Goal: Task Accomplishment & Management: Manage account settings

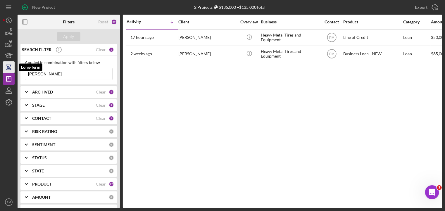
drag, startPoint x: 54, startPoint y: 73, endPoint x: 6, endPoint y: 73, distance: 47.1
click at [7, 73] on div "New Project 2 Projects $135,000 • $135,000 Total [PERSON_NAME] Export Icon/Expo…" at bounding box center [223, 104] width 440 height 208
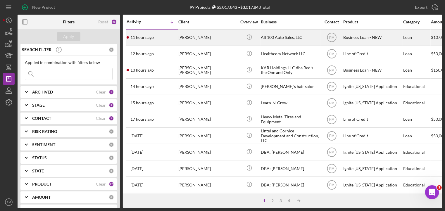
click at [185, 38] on div "[PERSON_NAME]" at bounding box center [208, 38] width 59 height 16
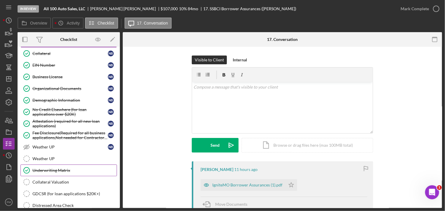
scroll to position [284, 0]
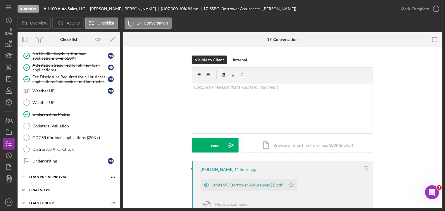
click at [54, 184] on div "Icon/Expander FINAL STEPS 3 / 19" at bounding box center [69, 190] width 102 height 12
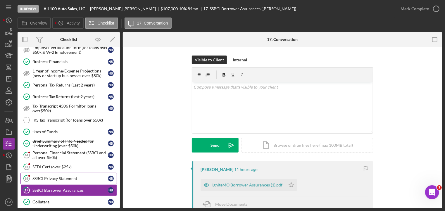
scroll to position [108, 0]
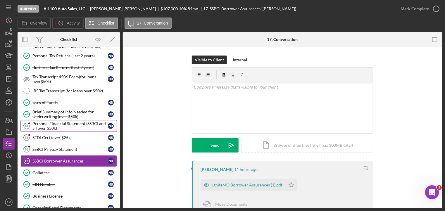
click at [67, 127] on div "Personal Financial Statement (SSBCI and all over $50k)" at bounding box center [70, 125] width 76 height 9
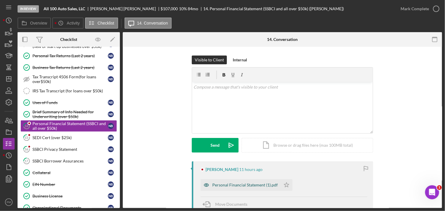
click at [239, 186] on div "Personal Financial Statement (1).pdf" at bounding box center [245, 185] width 66 height 5
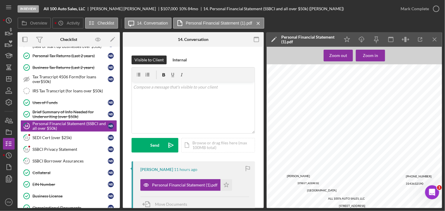
scroll to position [197, 0]
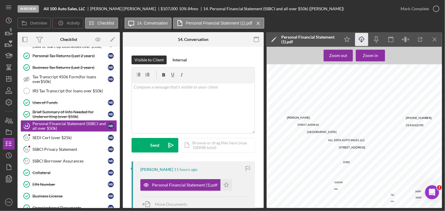
click at [360, 42] on icon "Icon/Download" at bounding box center [362, 39] width 13 height 13
click at [67, 140] on link "15 SEDI Cert (over $25k) N B" at bounding box center [68, 138] width 97 height 12
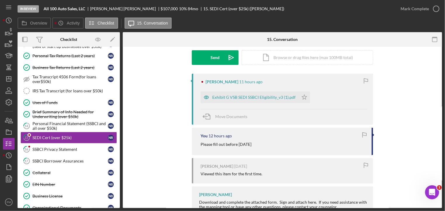
scroll to position [117, 0]
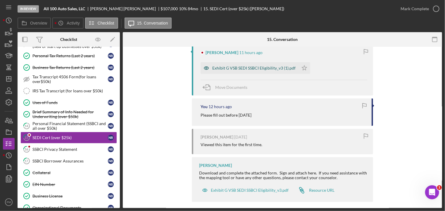
click at [248, 69] on div "Exhibit G VSB SEDI SSBCI Eligibility_v3 (1).pdf" at bounding box center [253, 68] width 83 height 5
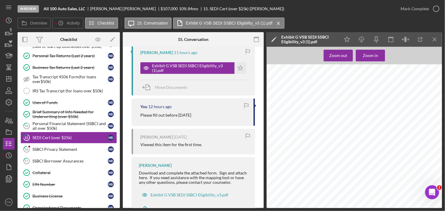
scroll to position [324, 0]
click at [71, 125] on div "Personal Financial Statement (SSBCI and all over $50k)" at bounding box center [70, 125] width 76 height 9
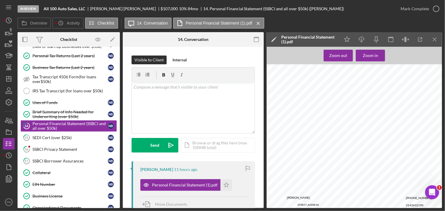
scroll to position [234, 0]
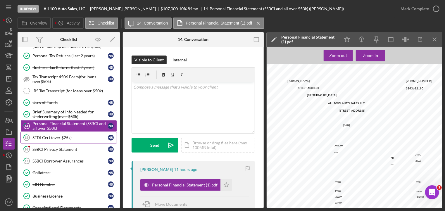
click at [66, 135] on div "SEDI Cert (over $25k)" at bounding box center [70, 137] width 76 height 5
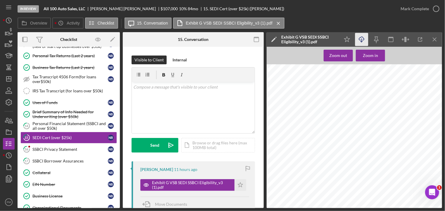
click at [363, 41] on icon "Icon/Download" at bounding box center [362, 39] width 13 height 13
click at [49, 126] on div "Personal Financial Statement (SSBCI and all over $50k)" at bounding box center [70, 125] width 76 height 9
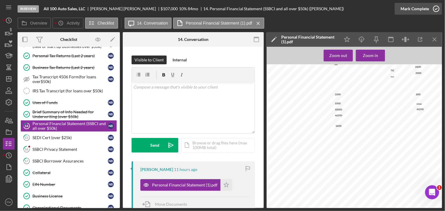
scroll to position [234, 0]
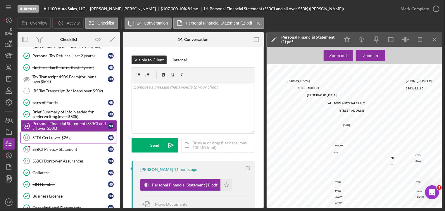
click at [44, 137] on div "SEDI Cert (over $25k)" at bounding box center [70, 137] width 76 height 5
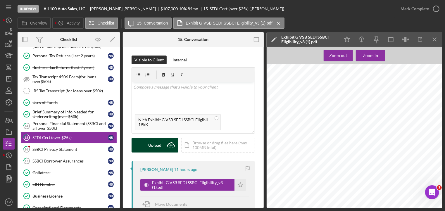
click at [158, 144] on div "Upload" at bounding box center [155, 145] width 13 height 15
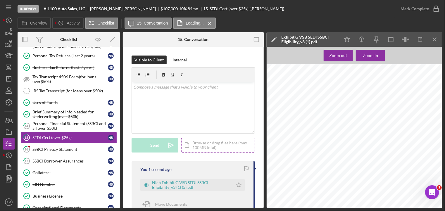
scroll to position [88, 0]
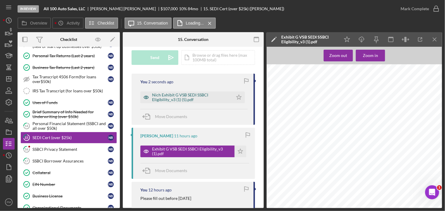
click at [174, 101] on div "Nich Exhibit G VSB SEDI SSBCI Eligibility_v3 (1) (5).pdf" at bounding box center [191, 97] width 78 height 9
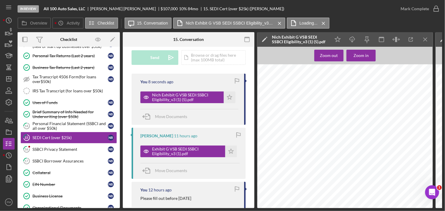
scroll to position [325, 0]
click at [230, 98] on icon "Icon/Star" at bounding box center [230, 98] width 12 height 12
click at [73, 126] on div "Personal Financial Statement (SSBCI and all over $50k)" at bounding box center [70, 125] width 76 height 9
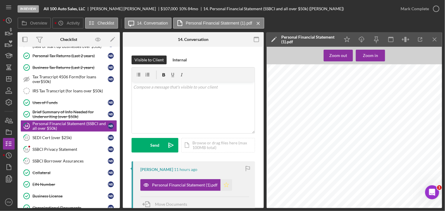
click at [224, 183] on icon "Icon/Star" at bounding box center [227, 185] width 12 height 12
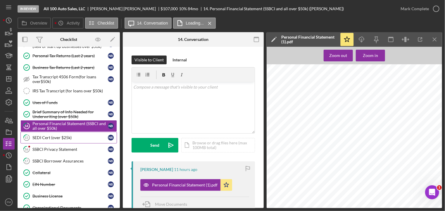
click at [61, 138] on div "SEDI Cert (over $25k)" at bounding box center [70, 137] width 76 height 5
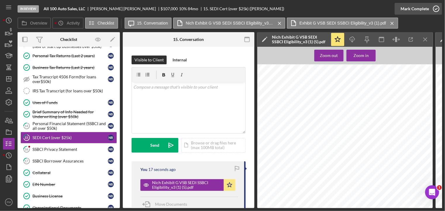
click at [416, 7] on div "Mark Complete" at bounding box center [415, 9] width 28 height 12
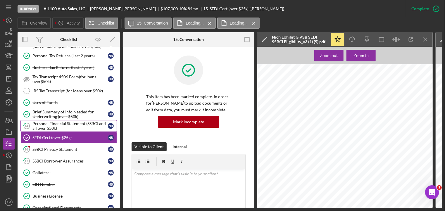
drag, startPoint x: 69, startPoint y: 125, endPoint x: 73, endPoint y: 121, distance: 5.6
click at [69, 124] on div "Personal Financial Statement (SSBCI and all over $50k)" at bounding box center [70, 125] width 76 height 9
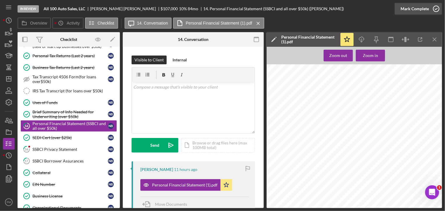
click at [416, 4] on div "Mark Complete" at bounding box center [415, 9] width 28 height 12
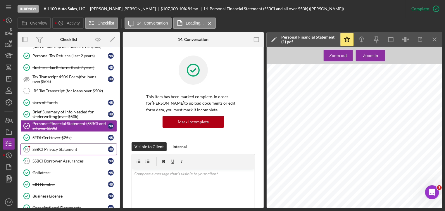
click at [55, 151] on link "16 SSBCI Privacy Statement N B" at bounding box center [68, 150] width 97 height 12
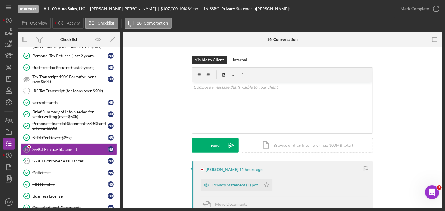
scroll to position [59, 0]
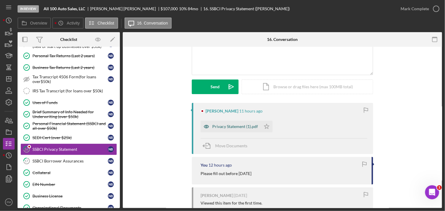
click at [224, 129] on div "Privacy Statement (1).pdf" at bounding box center [231, 127] width 60 height 12
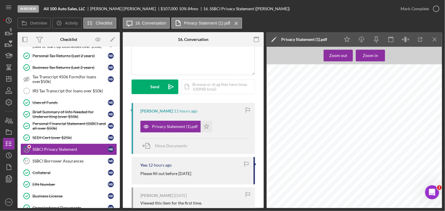
scroll to position [92, 0]
click at [428, 13] on div "Mark Complete" at bounding box center [415, 9] width 28 height 12
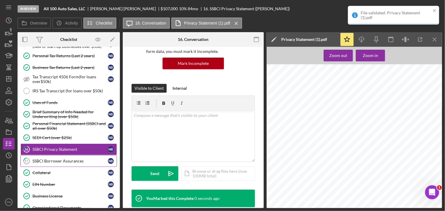
scroll to position [145, 0]
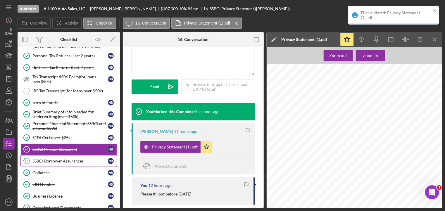
click at [44, 162] on link "17 SSBCI Borrower Assurances N B" at bounding box center [68, 161] width 97 height 12
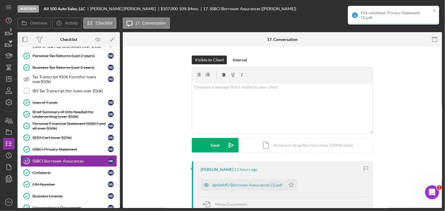
scroll to position [88, 0]
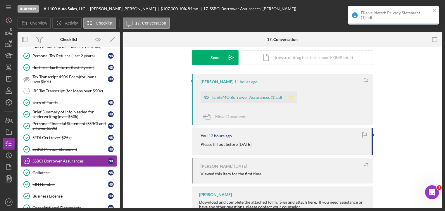
click at [235, 97] on div "IgniteMO Borrower Assurances (1).pdf" at bounding box center [247, 97] width 70 height 5
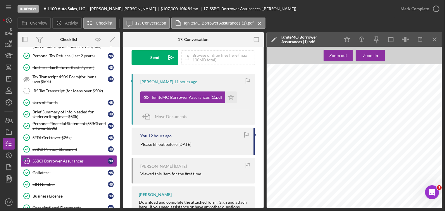
scroll to position [0, 0]
click at [419, 12] on div "Mark Complete" at bounding box center [415, 9] width 28 height 12
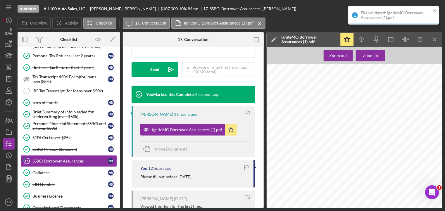
scroll to position [174, 0]
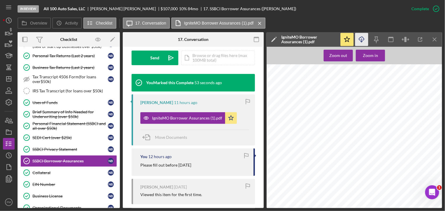
click at [363, 39] on icon "Icon/Download" at bounding box center [362, 39] width 13 height 13
click at [69, 147] on div "SSBCI Privacy Statement" at bounding box center [70, 149] width 76 height 5
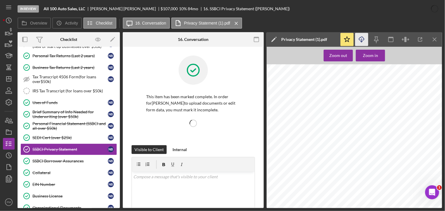
click at [368, 38] on icon "Icon/Download" at bounding box center [362, 39] width 13 height 13
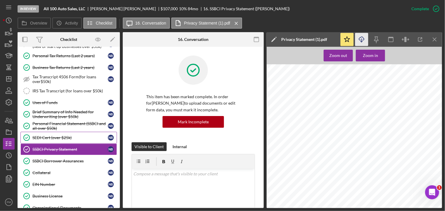
click at [49, 132] on link "SEDI Cert (over $25k) SEDI Cert (over $25k) N B" at bounding box center [68, 138] width 97 height 12
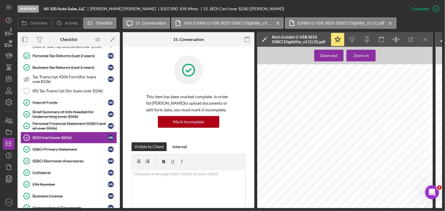
scroll to position [117, 0]
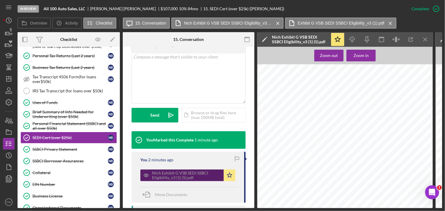
click at [178, 179] on div "Nich Exhibit G VSB SEDI SSBCI Eligibility_v3 (1) (5).pdf" at bounding box center [186, 175] width 69 height 9
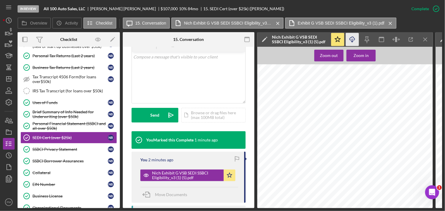
click at [352, 35] on icon "Icon/Download" at bounding box center [352, 39] width 13 height 13
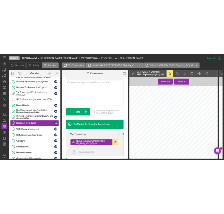
scroll to position [296, 0]
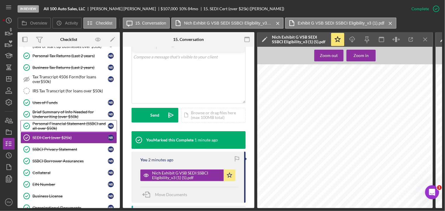
click at [57, 128] on div "Personal Financial Statement (SSBCI and all over $50k)" at bounding box center [70, 125] width 76 height 9
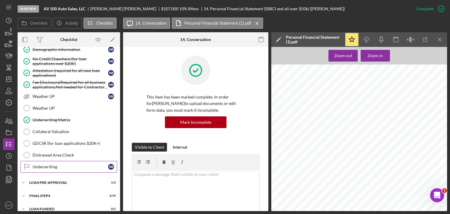
scroll to position [282, 0]
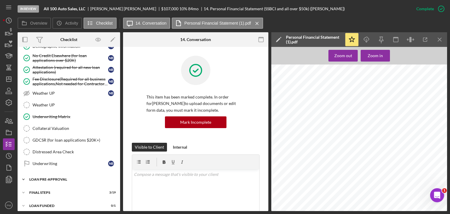
click at [39, 177] on div "LOAN PRE-APPROVAL" at bounding box center [70, 179] width 83 height 4
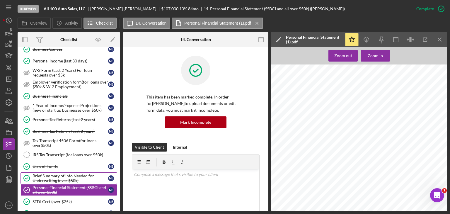
scroll to position [0, 0]
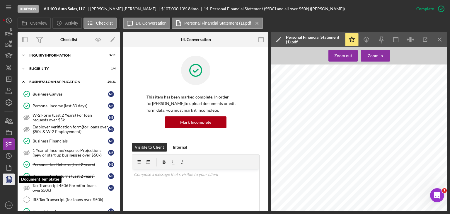
click at [8, 182] on polyline "button" at bounding box center [8, 179] width 4 height 5
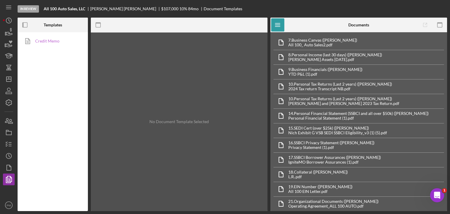
click at [53, 36] on link "Credit Memo" at bounding box center [50, 41] width 61 height 12
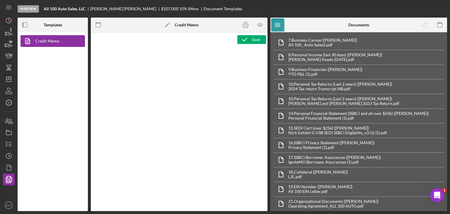
type textarea "<h1>Business Loan Risk Assessment</h1> <p>Loan Officer: &nbsp;<span id="Lender_…"
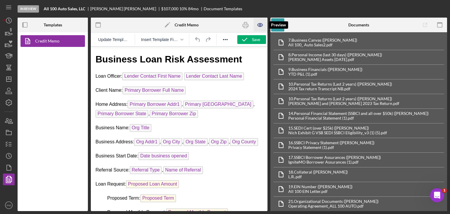
click at [263, 26] on icon "button" at bounding box center [259, 24] width 13 height 13
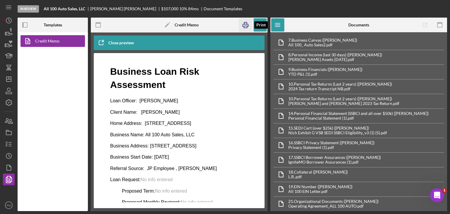
click at [247, 25] on icon "button" at bounding box center [245, 24] width 13 height 13
click at [10, 80] on icon "Icon/Dashboard" at bounding box center [8, 79] width 15 height 15
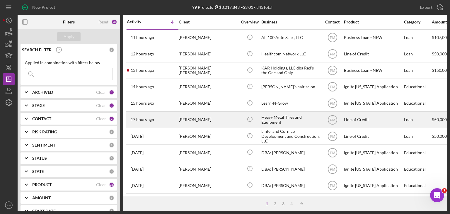
click at [184, 121] on div "[PERSON_NAME]" at bounding box center [208, 120] width 59 height 16
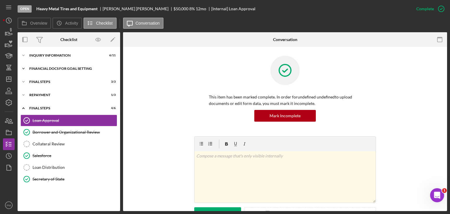
click at [71, 68] on div "Financial Docs for Goal Setting" at bounding box center [70, 69] width 83 height 4
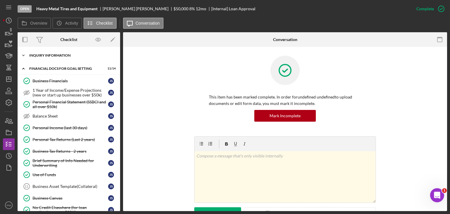
click at [47, 54] on div "INQUIRY INFORMATION" at bounding box center [70, 56] width 83 height 4
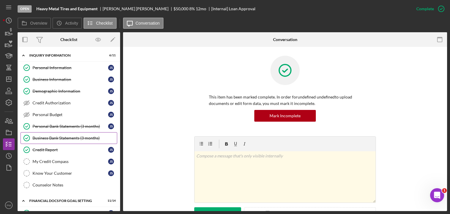
click at [65, 136] on div "Business Bank Statements (3 months)" at bounding box center [74, 137] width 84 height 5
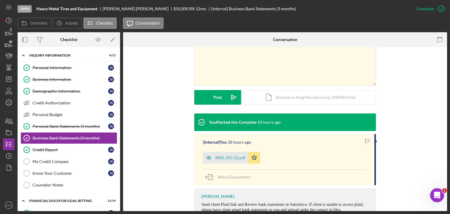
click at [227, 158] on div "3802_001 (2).pdf" at bounding box center [230, 157] width 31 height 5
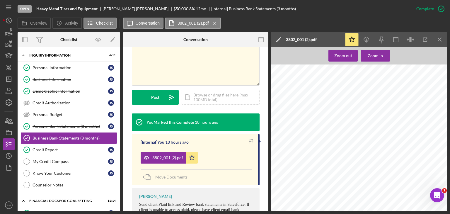
scroll to position [117, 0]
click at [11, 133] on icon "button" at bounding box center [8, 132] width 15 height 15
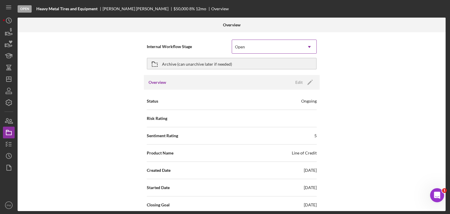
click at [291, 44] on div "Open" at bounding box center [267, 46] width 70 height 13
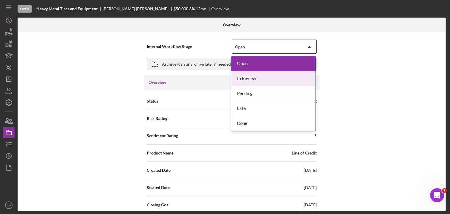
click at [253, 79] on div "In Review" at bounding box center [273, 78] width 84 height 15
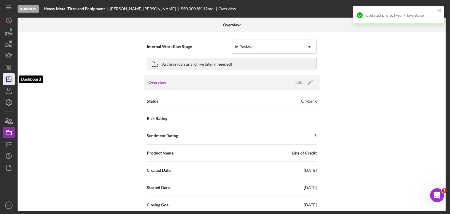
click at [11, 83] on icon "Icon/Dashboard" at bounding box center [8, 79] width 15 height 15
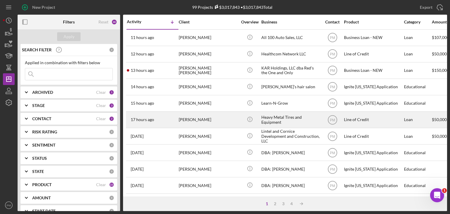
click at [183, 118] on div "[PERSON_NAME]" at bounding box center [208, 120] width 59 height 16
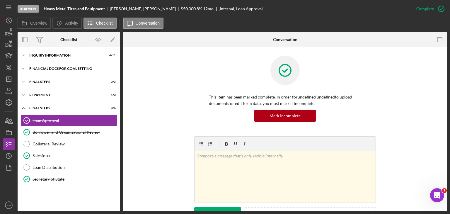
click at [68, 71] on div "Icon/Expander Financial Docs for Goal Setting 11 / 14" at bounding box center [69, 69] width 102 height 12
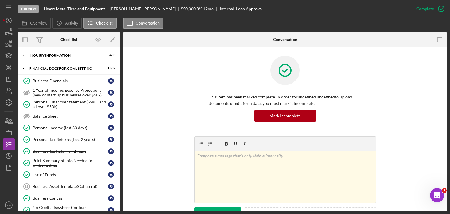
click at [67, 185] on div "Business Asset Template(Collateral)" at bounding box center [70, 186] width 76 height 5
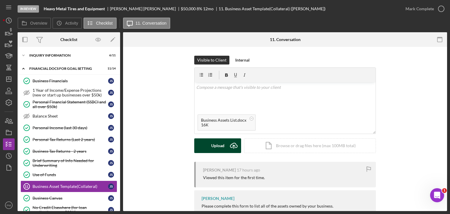
click at [208, 147] on button "Upload Icon/Upload" at bounding box center [217, 145] width 47 height 15
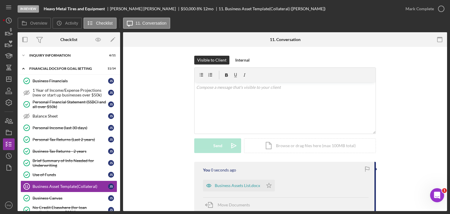
click at [237, 191] on div "Business Assets List.docx" at bounding box center [233, 185] width 60 height 12
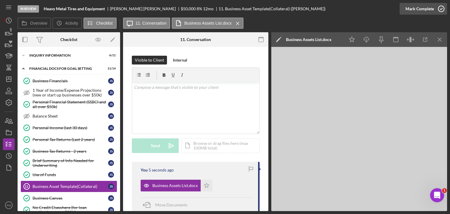
click at [436, 8] on icon "button" at bounding box center [440, 8] width 15 height 15
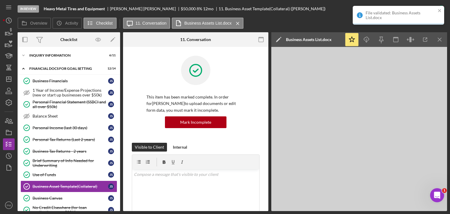
scroll to position [144, 0]
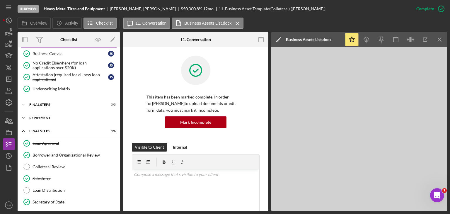
click at [49, 116] on div "Repayment" at bounding box center [70, 118] width 83 height 4
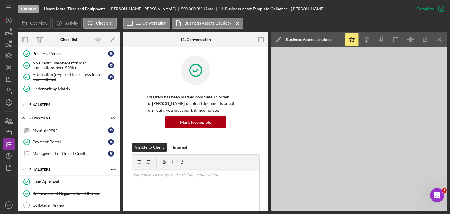
click at [53, 100] on div "Icon/Expander FINAL STEPS 3 / 3" at bounding box center [69, 105] width 102 height 12
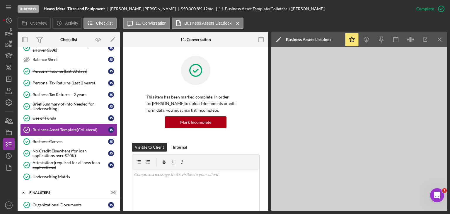
scroll to position [0, 0]
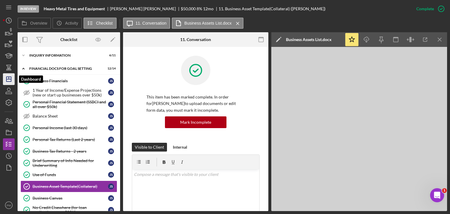
click at [9, 79] on line "button" at bounding box center [8, 79] width 5 height 0
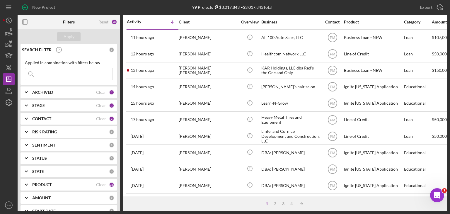
click at [53, 181] on div "PRODUCT Clear 22" at bounding box center [73, 185] width 82 height 12
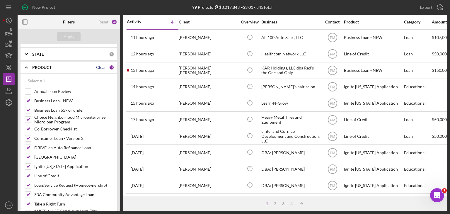
drag, startPoint x: 95, startPoint y: 68, endPoint x: 89, endPoint y: 72, distance: 7.5
click at [96, 68] on div "Clear" at bounding box center [101, 67] width 10 height 5
checkbox input "false"
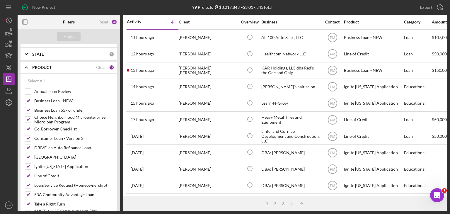
checkbox input "false"
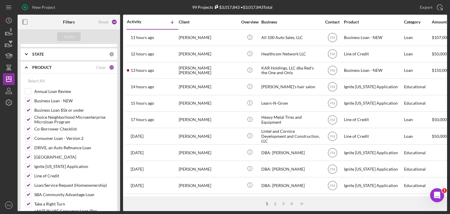
checkbox input "false"
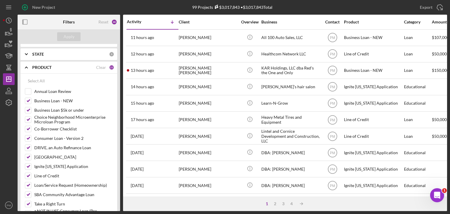
checkbox input "false"
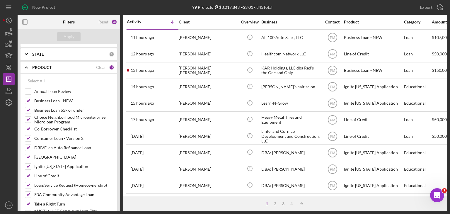
checkbox input "false"
click at [31, 174] on div "Line of Credit" at bounding box center [69, 176] width 88 height 9
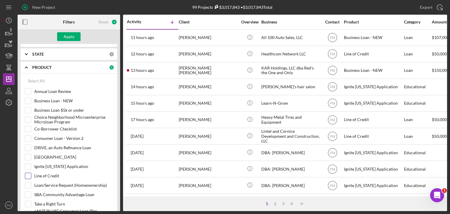
click at [28, 174] on input "Line of Credit" at bounding box center [28, 176] width 6 height 6
checkbox input "true"
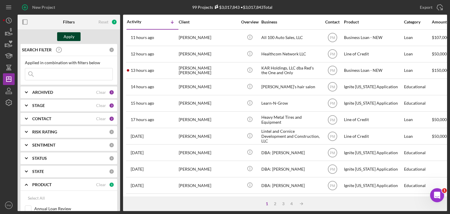
click at [65, 32] on div "Apply" at bounding box center [69, 36] width 11 height 9
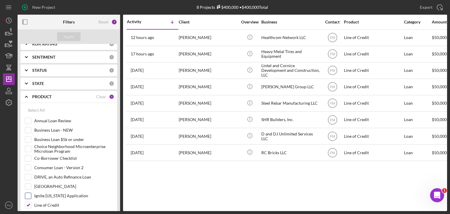
scroll to position [117, 0]
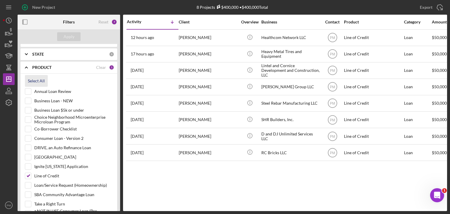
click at [40, 80] on div "Select All" at bounding box center [36, 81] width 17 height 12
checkbox input "true"
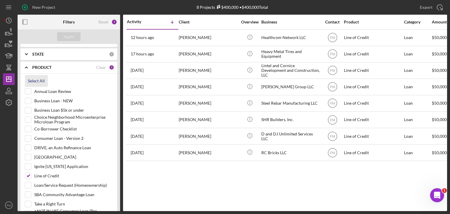
checkbox input "true"
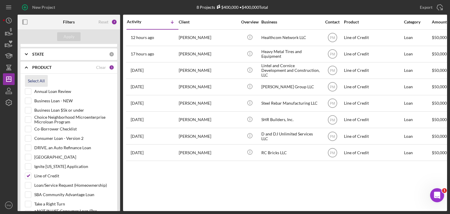
checkbox input "true"
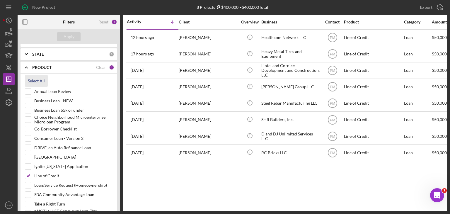
checkbox input "true"
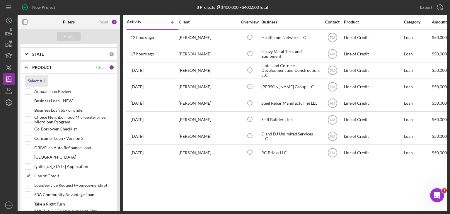
checkbox input "true"
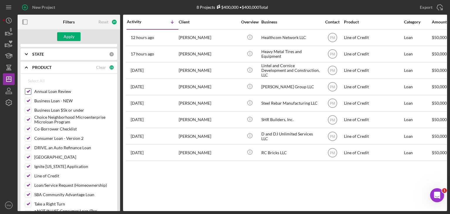
click at [29, 91] on input "Annual Loan Review" at bounding box center [28, 91] width 6 height 6
checkbox input "false"
click at [28, 165] on input "Ignite [US_STATE] Application" at bounding box center [28, 166] width 6 height 6
checkbox input "false"
click at [73, 37] on div "Apply" at bounding box center [69, 36] width 11 height 9
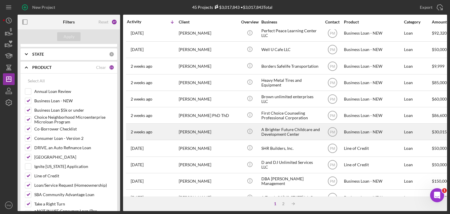
scroll to position [251, 0]
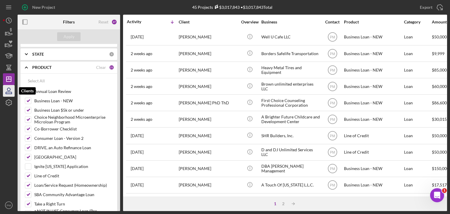
click at [8, 92] on icon "button" at bounding box center [9, 93] width 6 height 2
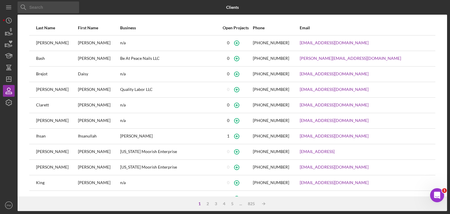
click at [47, 5] on input at bounding box center [48, 7] width 61 height 12
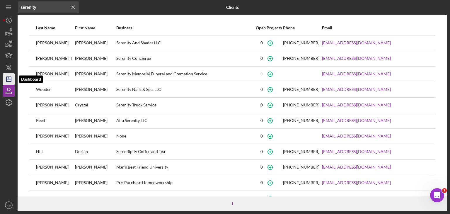
type input "serenity"
click at [11, 78] on polygon "button" at bounding box center [8, 79] width 5 height 5
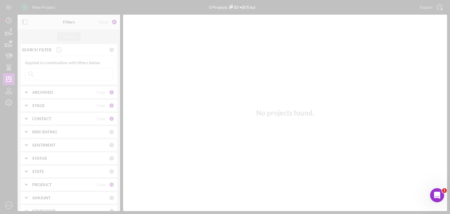
click at [45, 6] on div at bounding box center [225, 107] width 450 height 214
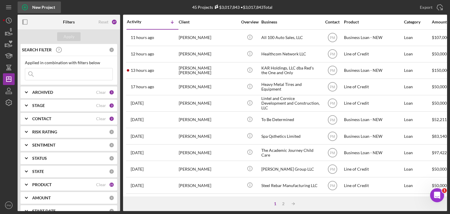
click at [43, 8] on div "New Project" at bounding box center [43, 7] width 23 height 12
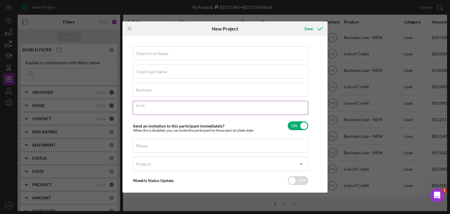
paste input "[EMAIL_ADDRESS][DOMAIN_NAME]"
type input "[EMAIL_ADDRESS][DOMAIN_NAME]"
click at [151, 55] on label "Client First Name" at bounding box center [152, 53] width 32 height 5
click at [151, 55] on input "Client First Name" at bounding box center [220, 53] width 175 height 14
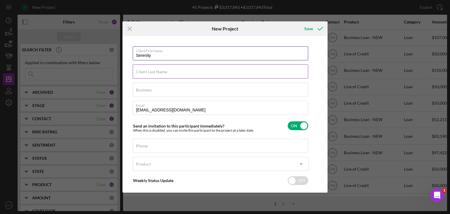
type input "Serenity"
click at [167, 72] on input "Client Last Name" at bounding box center [220, 71] width 175 height 14
click at [142, 74] on input "CHildress" at bounding box center [220, 71] width 175 height 14
type input "Childress"
click at [161, 88] on div "Business Required" at bounding box center [221, 90] width 176 height 15
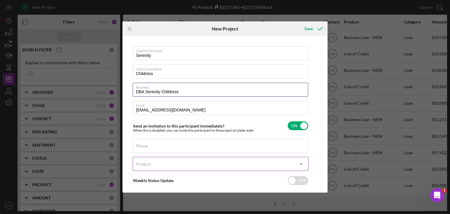
type input "DBA Serenity Childress"
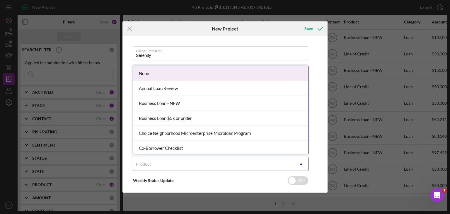
click at [145, 165] on div "Product" at bounding box center [143, 164] width 15 height 5
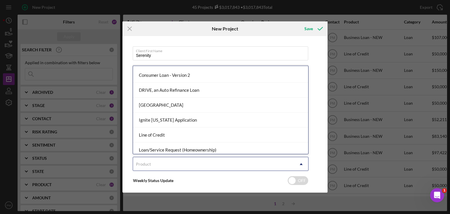
scroll to position [117, 0]
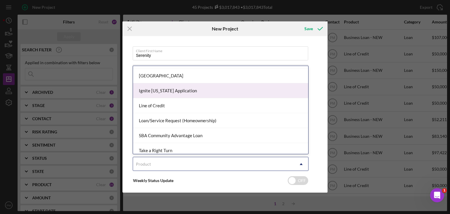
click at [159, 85] on div "Ignite [US_STATE] Application" at bounding box center [220, 90] width 175 height 15
checkbox input "true"
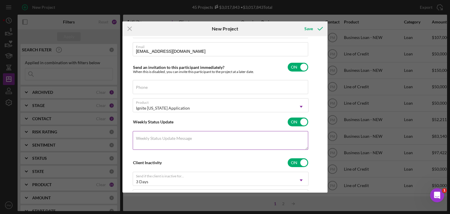
scroll to position [88, 0]
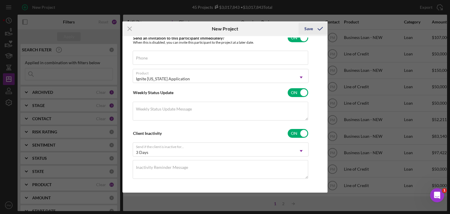
click at [309, 33] on div "Save" at bounding box center [308, 29] width 8 height 12
checkbox input "false"
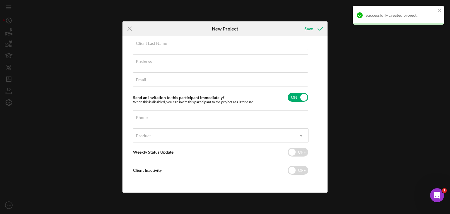
scroll to position [28, 0]
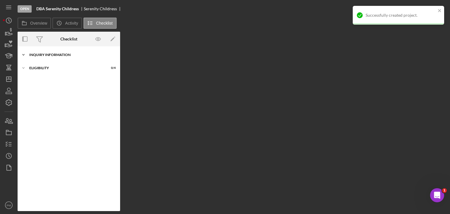
click at [51, 59] on div "Icon/Expander Inquiry Information 0 / 10" at bounding box center [69, 55] width 102 height 12
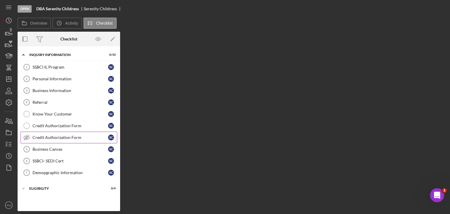
click at [47, 138] on div "Credit Authorization Form" at bounding box center [70, 137] width 76 height 5
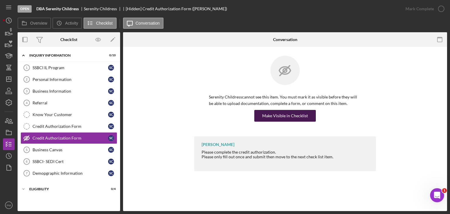
click at [285, 114] on div "Make Visible in Checklist" at bounding box center [285, 116] width 46 height 12
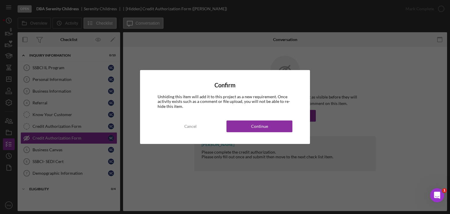
drag, startPoint x: 280, startPoint y: 129, endPoint x: 230, endPoint y: 99, distance: 58.3
click at [278, 129] on button "Continue" at bounding box center [259, 126] width 66 height 12
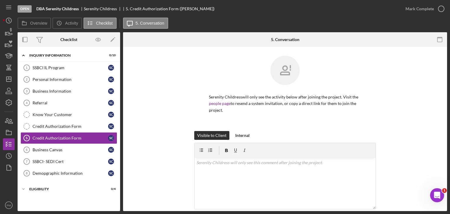
scroll to position [59, 0]
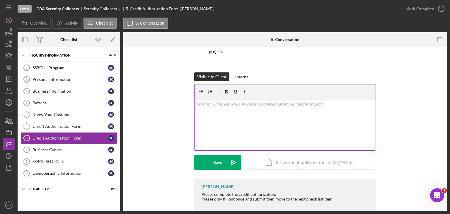
click at [224, 124] on div "v Color teal Color pink Remove color Add row above Add row below Add column bef…" at bounding box center [284, 124] width 181 height 51
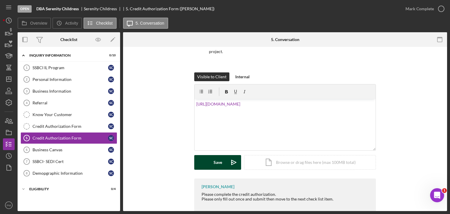
click at [215, 167] on div "Save" at bounding box center [217, 162] width 8 height 15
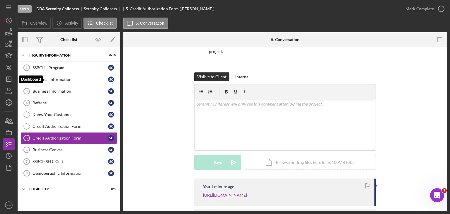
click at [12, 78] on icon "Icon/Dashboard" at bounding box center [8, 79] width 15 height 15
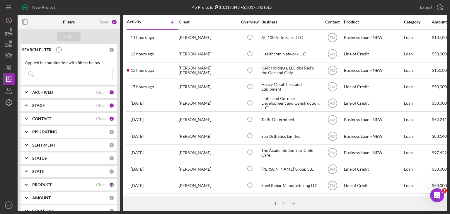
click at [70, 183] on div "PRODUCT" at bounding box center [64, 184] width 64 height 5
click at [105, 188] on div "PRODUCT Clear 21" at bounding box center [73, 185] width 82 height 12
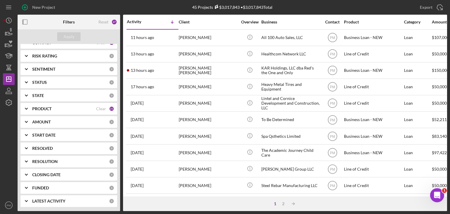
click at [56, 113] on div "PRODUCT Clear 21" at bounding box center [73, 109] width 82 height 12
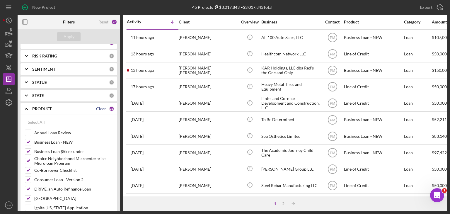
click at [96, 109] on div "Clear" at bounding box center [101, 108] width 10 height 5
checkbox input "false"
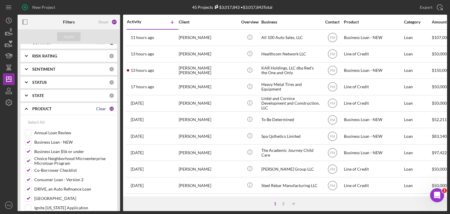
checkbox input "false"
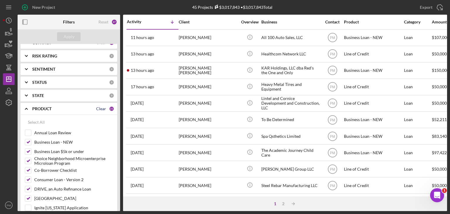
checkbox input "false"
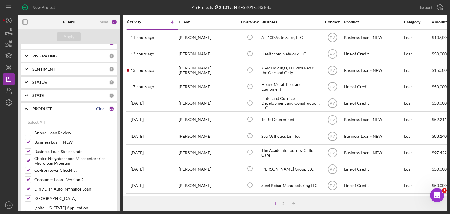
checkbox input "false"
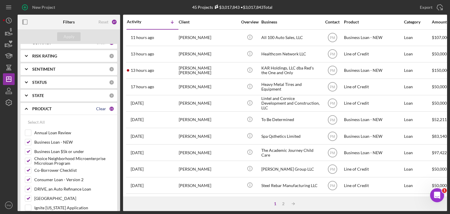
checkbox input "false"
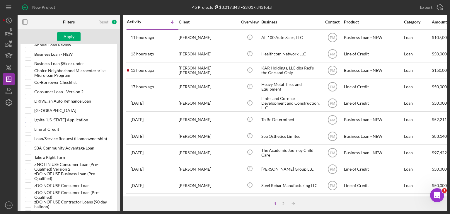
scroll to position [193, 0]
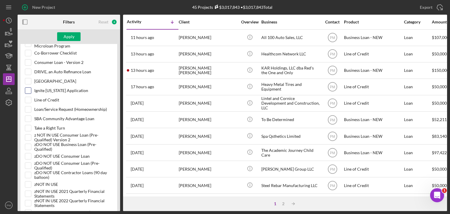
click at [29, 91] on input "Ignite [US_STATE] Application" at bounding box center [28, 91] width 6 height 6
checkbox input "true"
click at [70, 34] on div "Apply" at bounding box center [69, 36] width 11 height 9
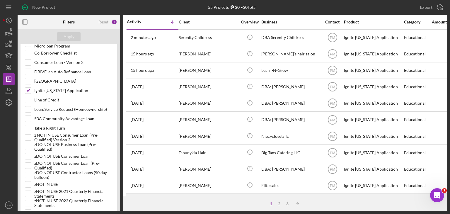
scroll to position [117, 0]
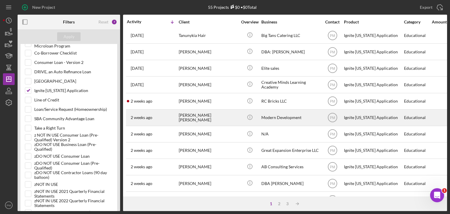
click at [224, 120] on div "[PERSON_NAME] [PERSON_NAME]" at bounding box center [208, 118] width 59 height 16
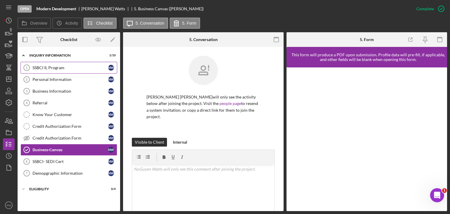
click at [89, 65] on div "SSBCI IL Program" at bounding box center [70, 67] width 76 height 5
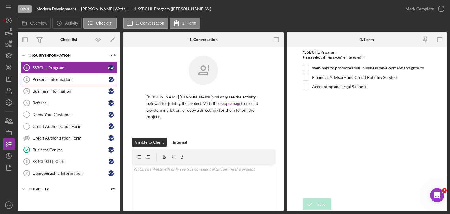
click at [55, 80] on div "Personal Information" at bounding box center [70, 79] width 76 height 5
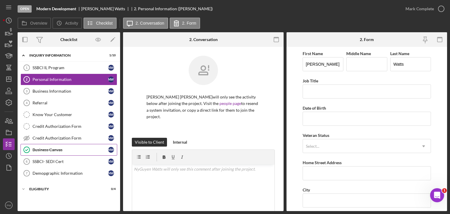
click at [62, 147] on div "Business Canvas" at bounding box center [70, 149] width 76 height 5
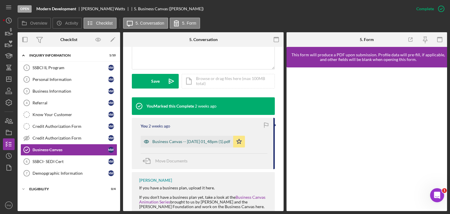
drag, startPoint x: 163, startPoint y: 133, endPoint x: 173, endPoint y: 133, distance: 10.6
click at [163, 139] on div "Business Canvas -- [DATE] 01_48pm (1).pdf" at bounding box center [191, 141] width 78 height 5
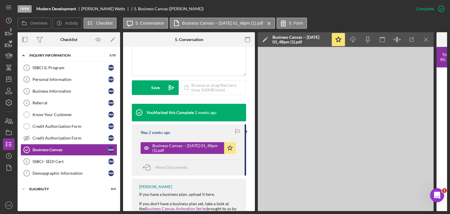
scroll to position [153, 0]
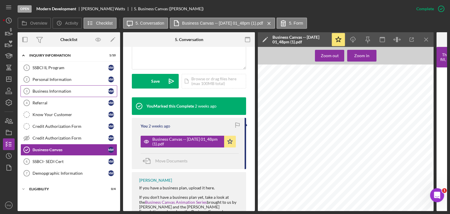
click at [55, 92] on div "Business Information" at bounding box center [70, 91] width 76 height 5
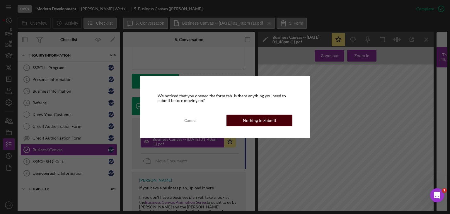
click at [234, 123] on button "Nothing to Submit" at bounding box center [259, 120] width 66 height 12
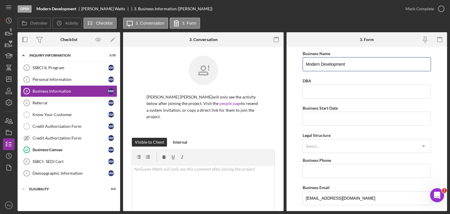
drag, startPoint x: 348, startPoint y: 65, endPoint x: 287, endPoint y: 68, distance: 61.2
click at [287, 68] on form "Business Name Modern Development DBA Business Start Date Legal Structure Select…" at bounding box center [366, 129] width 160 height 164
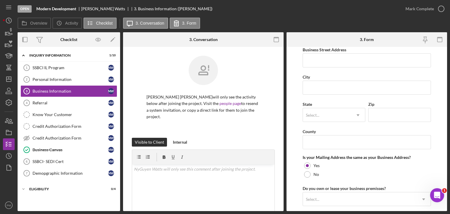
scroll to position [484, 0]
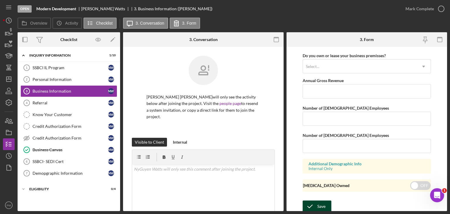
type input "Focused Group LLC"
click at [326, 201] on button "Save" at bounding box center [316, 206] width 29 height 12
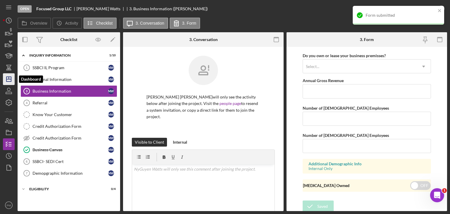
click at [6, 82] on icon "Icon/Dashboard" at bounding box center [8, 79] width 15 height 15
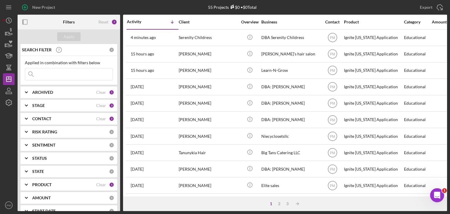
click at [57, 182] on div "PRODUCT Clear 1" at bounding box center [73, 185] width 82 height 12
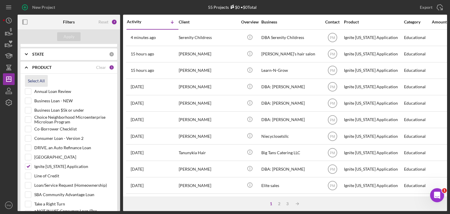
click at [35, 81] on div "Select All" at bounding box center [36, 81] width 17 height 12
checkbox input "true"
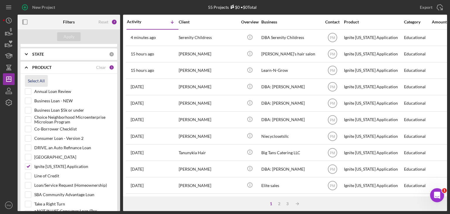
checkbox input "true"
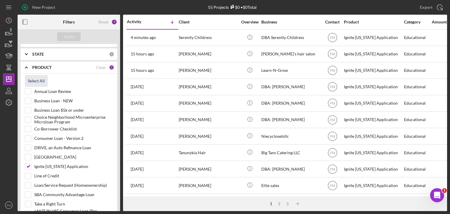
checkbox input "true"
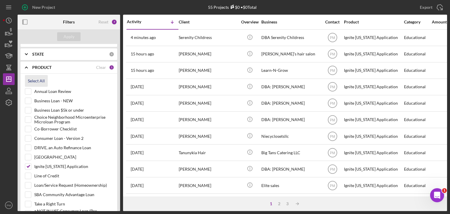
checkbox input "true"
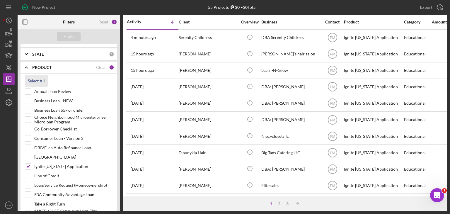
checkbox input "true"
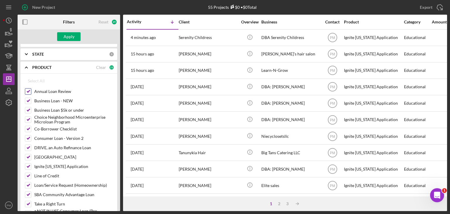
click at [29, 90] on input "Annual Loan Review" at bounding box center [28, 91] width 6 height 6
checkbox input "false"
drag, startPoint x: 26, startPoint y: 166, endPoint x: 36, endPoint y: 145, distance: 23.1
click at [26, 165] on input "Ignite [US_STATE] Application" at bounding box center [28, 166] width 6 height 6
checkbox input "false"
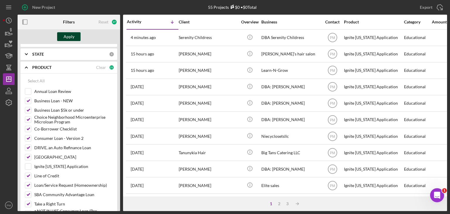
click at [73, 37] on div "Apply" at bounding box center [69, 36] width 11 height 9
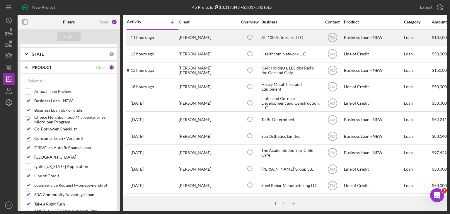
click at [166, 34] on div "11 hours ago [PERSON_NAME]" at bounding box center [152, 38] width 51 height 16
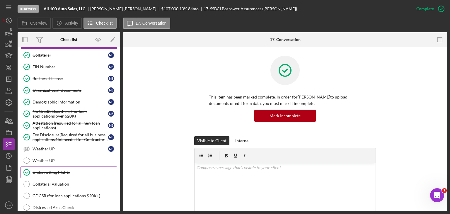
scroll to position [282, 0]
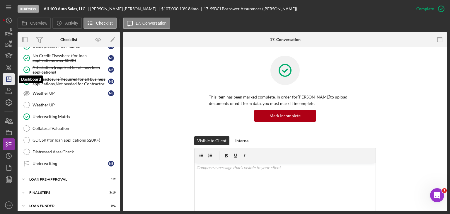
click at [6, 82] on icon "Icon/Dashboard" at bounding box center [8, 79] width 15 height 15
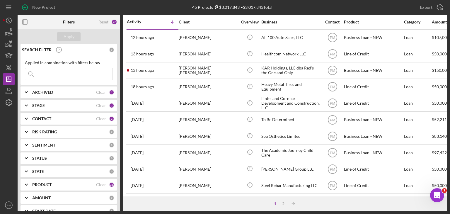
click at [76, 78] on input at bounding box center [68, 74] width 87 height 12
type input "[PERSON_NAME]"
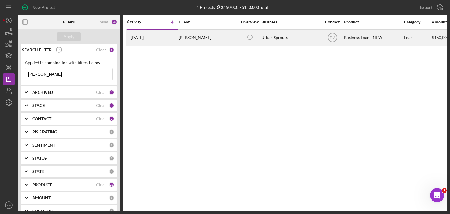
click at [172, 40] on div "[DATE] [PERSON_NAME]" at bounding box center [152, 38] width 51 height 16
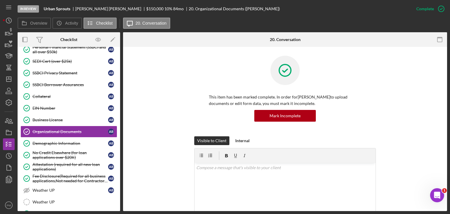
scroll to position [282, 0]
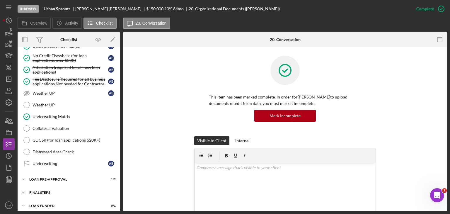
click at [50, 186] on div "Icon/Expander FINAL STEPS 3 / 19" at bounding box center [69, 192] width 102 height 12
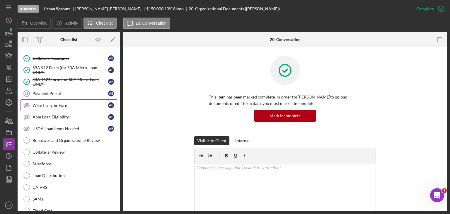
click at [40, 99] on link "Wire Transfer Form Wire Transfer Form A B" at bounding box center [68, 105] width 97 height 12
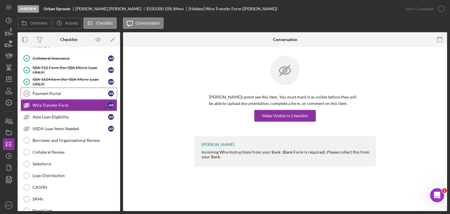
click at [40, 92] on link "Payment Portal 28 Payment Portal A B" at bounding box center [68, 94] width 97 height 12
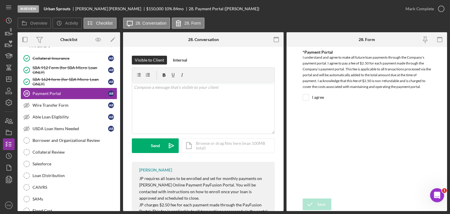
drag, startPoint x: 308, startPoint y: 100, endPoint x: 336, endPoint y: 73, distance: 38.3
click at [308, 99] on div at bounding box center [305, 97] width 6 height 6
click at [308, 97] on input "I agree" at bounding box center [306, 97] width 6 height 6
checkbox input "true"
click at [318, 201] on div "Save" at bounding box center [321, 204] width 8 height 12
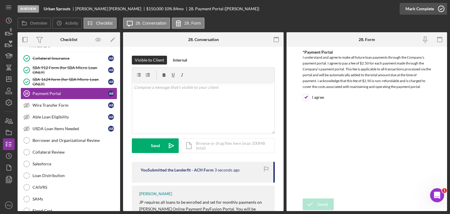
click at [419, 12] on div "Mark Complete" at bounding box center [419, 9] width 28 height 12
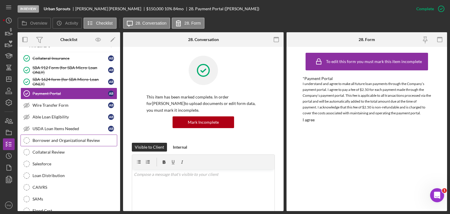
click at [59, 138] on div "Borrower and Organizational Review" at bounding box center [74, 140] width 84 height 5
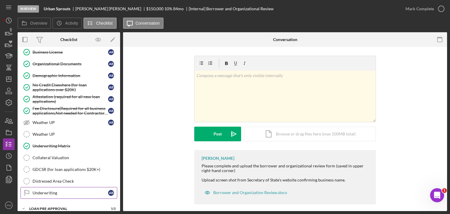
scroll to position [194, 0]
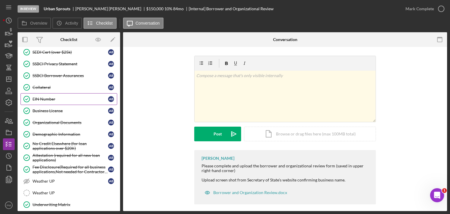
click at [57, 97] on div "EIN Number" at bounding box center [70, 99] width 76 height 5
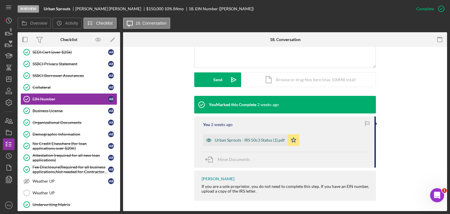
click at [233, 142] on div "Urban Sprouts - IRS 50c3 Status (1).pdf" at bounding box center [245, 140] width 85 height 12
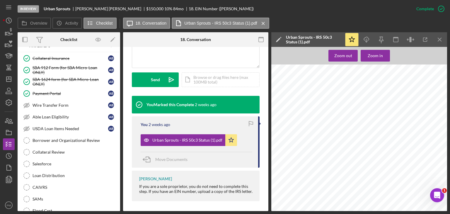
scroll to position [505, 0]
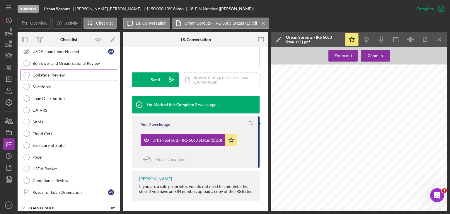
click at [57, 61] on link "Borrower and Organizational Review Borrower and Organizational Review" at bounding box center [68, 63] width 97 height 12
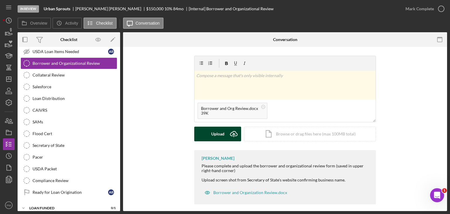
click at [218, 131] on div "Upload" at bounding box center [217, 133] width 13 height 15
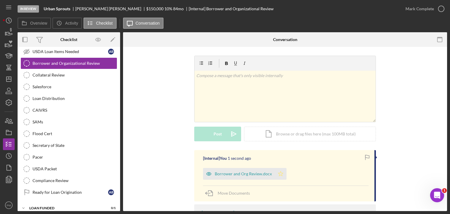
click at [278, 172] on polygon "button" at bounding box center [280, 173] width 5 height 5
click at [423, 10] on div "Mark Complete" at bounding box center [419, 9] width 28 height 12
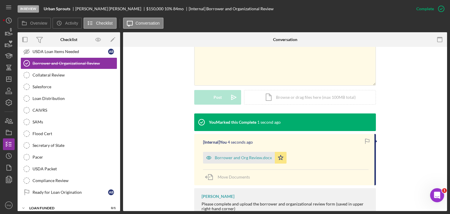
click at [242, 152] on div "Borrower and Org Review.docx" at bounding box center [239, 158] width 72 height 12
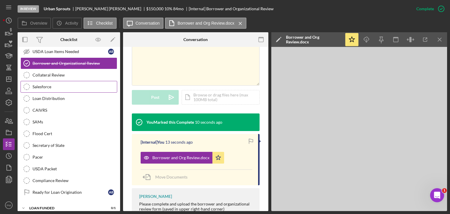
click at [52, 84] on div "Salesforce" at bounding box center [74, 86] width 84 height 5
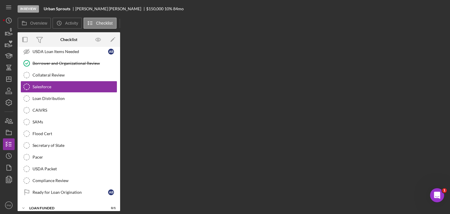
scroll to position [505, 0]
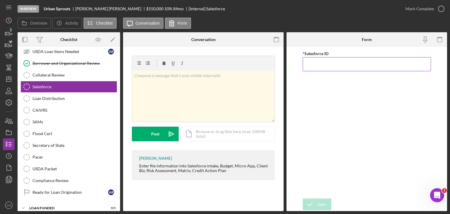
paste input "a0wPC000002OUJxYAO"
type input "a0wPC000002OUJxYAO"
click at [322, 198] on form "*Salesforce ID a0wPC000002OUJxYAO Save Save" at bounding box center [366, 129] width 160 height 164
click at [322, 201] on div "Save" at bounding box center [321, 204] width 8 height 12
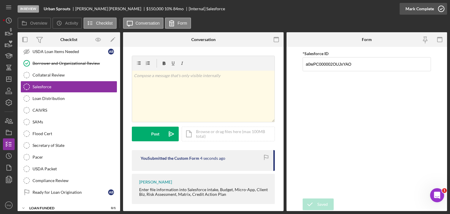
click at [431, 10] on div "Mark Complete" at bounding box center [419, 9] width 28 height 12
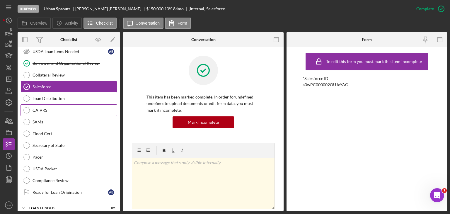
click at [60, 108] on div "CAIVRS" at bounding box center [74, 110] width 84 height 5
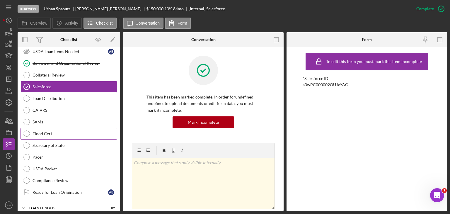
scroll to position [505, 0]
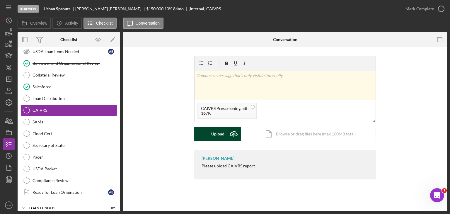
click at [218, 134] on div "Upload" at bounding box center [217, 133] width 13 height 15
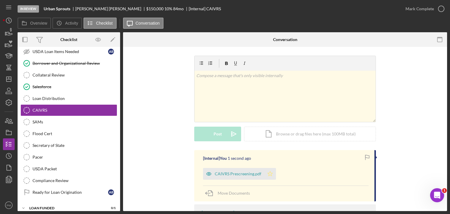
click at [269, 171] on icon "Icon/Star" at bounding box center [270, 174] width 12 height 12
click at [420, 8] on div "Mark Complete" at bounding box center [419, 9] width 28 height 12
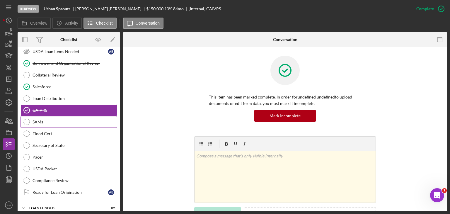
click at [71, 119] on div "SAMs" at bounding box center [74, 121] width 84 height 5
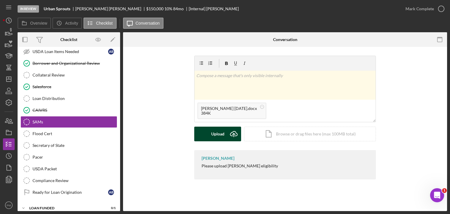
click at [219, 137] on div "Upload" at bounding box center [217, 133] width 13 height 15
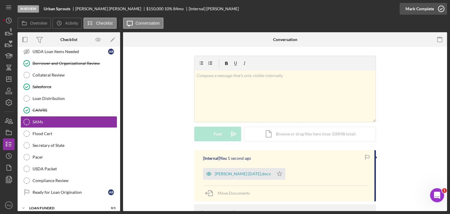
click at [414, 8] on div "Mark Complete" at bounding box center [419, 9] width 28 height 12
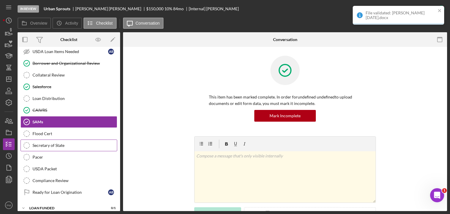
click at [73, 143] on div "Secretary of State" at bounding box center [74, 145] width 84 height 5
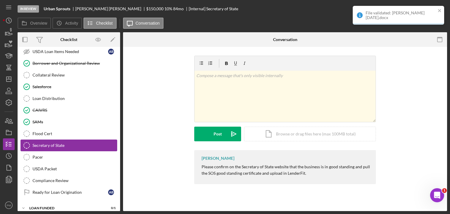
scroll to position [505, 0]
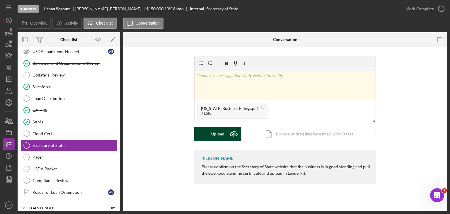
click at [212, 133] on div "Upload" at bounding box center [217, 133] width 13 height 15
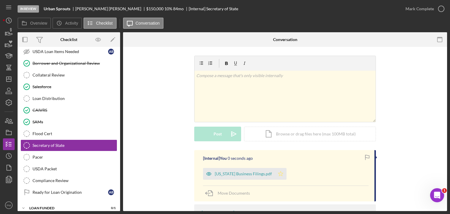
click at [277, 171] on icon "Icon/Star" at bounding box center [281, 174] width 12 height 12
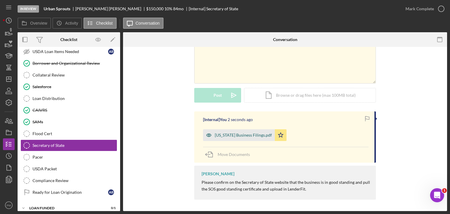
click at [246, 137] on div "[US_STATE] Business Filings.pdf" at bounding box center [243, 135] width 57 height 5
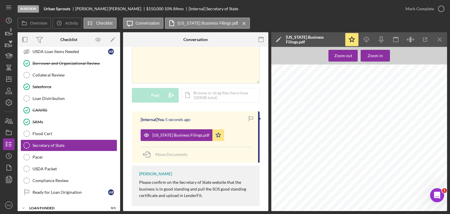
scroll to position [29, 0]
drag, startPoint x: 419, startPoint y: 9, endPoint x: 346, endPoint y: 48, distance: 82.9
click at [419, 10] on div "Mark Complete" at bounding box center [419, 9] width 28 height 12
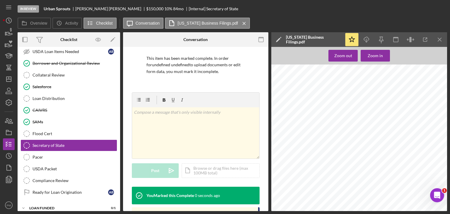
scroll to position [126, 0]
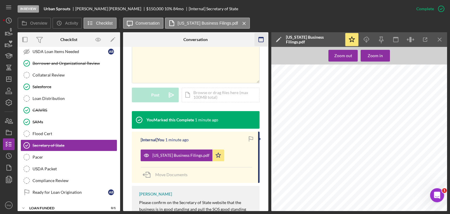
click at [440, 40] on icon "Icon/Menu Close" at bounding box center [439, 39] width 13 height 13
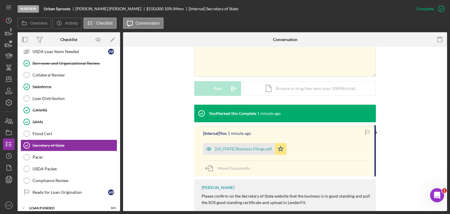
scroll to position [119, 0]
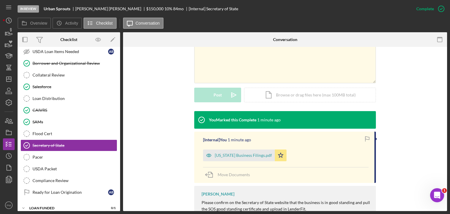
click at [163, 96] on div "v Color teal Color pink Remove color Add row above Add row below Add column bef…" at bounding box center [285, 64] width 306 height 94
click at [3, 7] on div "Icon/Menu" at bounding box center [9, 7] width 12 height 15
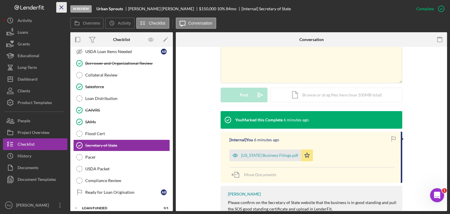
click at [63, 5] on icon "Icon/Menu Close" at bounding box center [61, 7] width 13 height 13
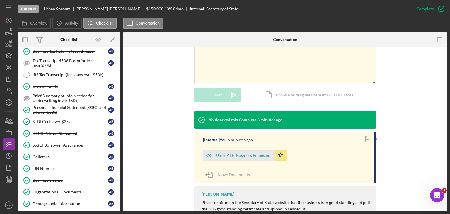
scroll to position [0, 0]
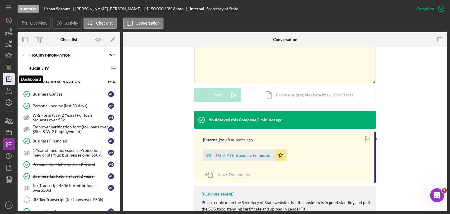
click at [6, 79] on icon "Icon/Dashboard" at bounding box center [8, 79] width 15 height 15
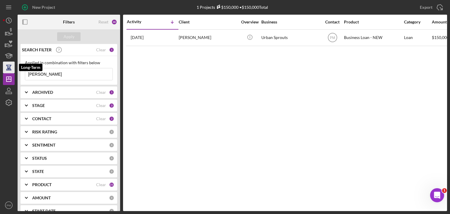
drag, startPoint x: 58, startPoint y: 78, endPoint x: 10, endPoint y: 69, distance: 48.1
click at [10, 69] on div "New Project 1 Projects $150,000 • $150,000 Total [PERSON_NAME] Export Icon/Expo…" at bounding box center [225, 105] width 444 height 211
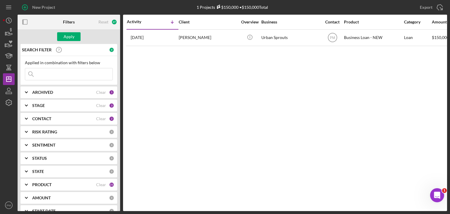
click at [195, 112] on div "Activity Icon/Table Sort Arrow Client Overview Business Contact Product Categor…" at bounding box center [285, 113] width 324 height 196
click at [178, 77] on div "Activity Icon/Table Sort Arrow Client Overview Business Contact Product Categor…" at bounding box center [285, 113] width 324 height 196
click at [238, 78] on div "Activity Icon/Table Sort Arrow Client Overview Business Contact Product Categor…" at bounding box center [285, 113] width 324 height 196
click at [63, 39] on button "Apply" at bounding box center [68, 36] width 23 height 9
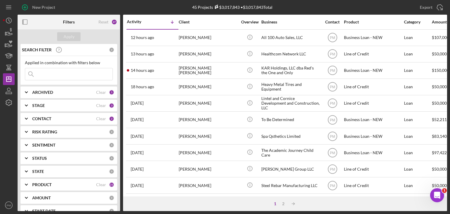
drag, startPoint x: 66, startPoint y: 73, endPoint x: 76, endPoint y: 72, distance: 10.8
click at [66, 72] on input at bounding box center [68, 74] width 87 height 12
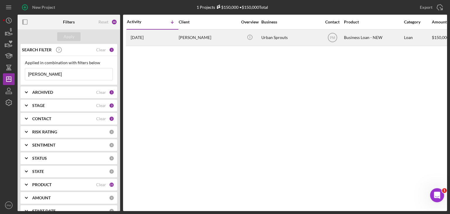
type input "[PERSON_NAME]"
click at [177, 30] on div "[DATE] [PERSON_NAME]" at bounding box center [152, 38] width 51 height 16
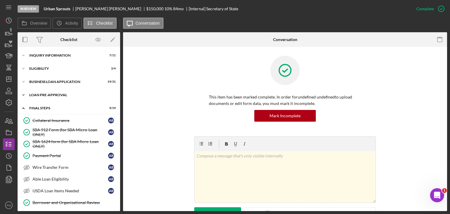
click at [53, 98] on div "Icon/Expander LOAN PRE-APPROVAL 1 / 2" at bounding box center [69, 95] width 102 height 12
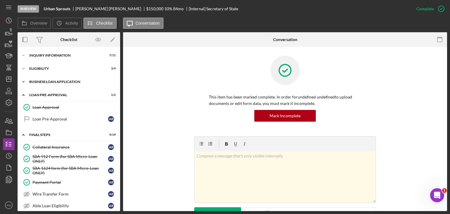
click at [59, 81] on div "BUSINESS LOAN APPLICATION" at bounding box center [70, 82] width 83 height 4
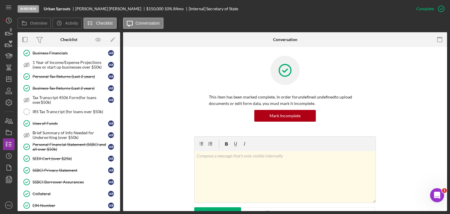
scroll to position [205, 0]
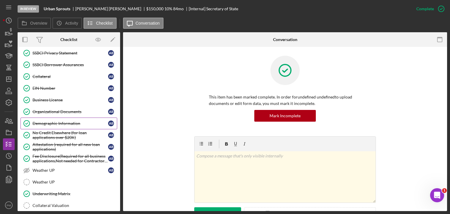
click at [49, 117] on link "Demographic Information Demographic Information A B" at bounding box center [68, 123] width 97 height 12
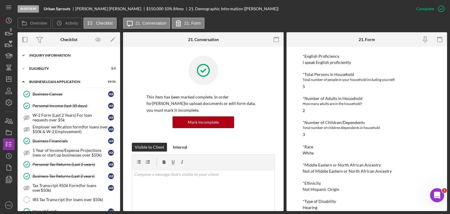
click at [53, 58] on div "Icon/Expander INQUIRY INFORMATION 7 / 11" at bounding box center [69, 55] width 102 height 12
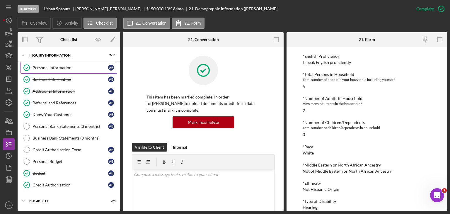
click at [56, 68] on div "Personal Information" at bounding box center [70, 67] width 76 height 5
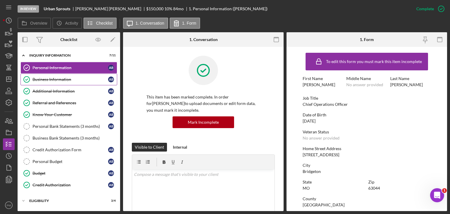
click at [58, 76] on link "Business Information Business Information A B" at bounding box center [68, 79] width 97 height 12
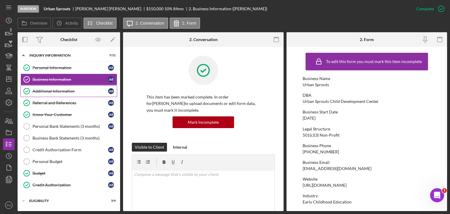
click at [55, 91] on div "Additional Information" at bounding box center [70, 91] width 76 height 5
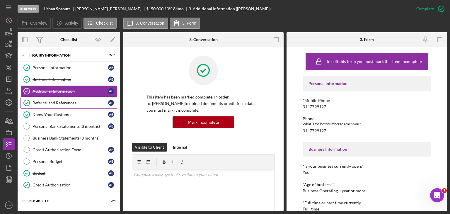
click at [69, 105] on link "Referral and References Referral and References A B" at bounding box center [68, 103] width 97 height 12
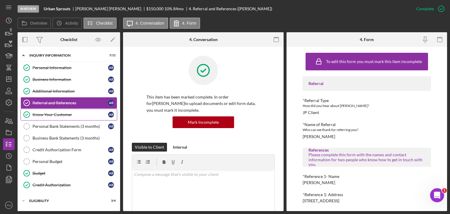
click at [57, 112] on div "Know Your Customer" at bounding box center [70, 114] width 76 height 5
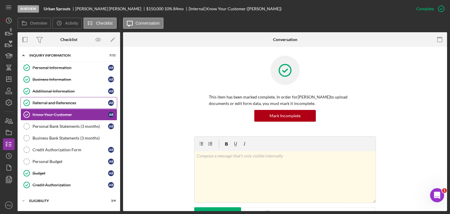
click at [86, 105] on link "Referral and References Referral and References A B" at bounding box center [68, 103] width 97 height 12
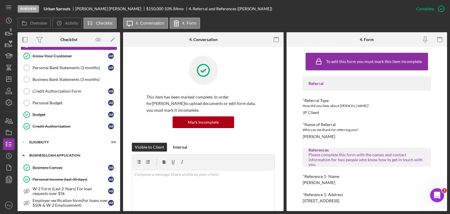
scroll to position [117, 0]
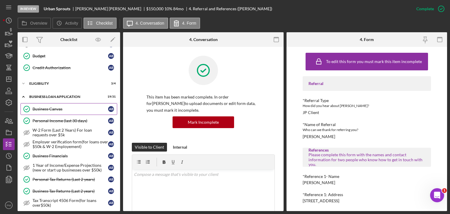
click at [58, 109] on div "Business Canvas" at bounding box center [70, 109] width 76 height 5
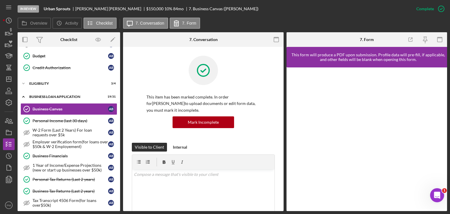
scroll to position [117, 0]
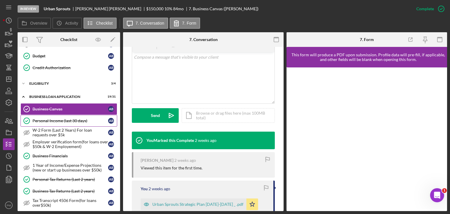
click at [52, 118] on div "Personal Income (last 30 days)" at bounding box center [70, 120] width 76 height 5
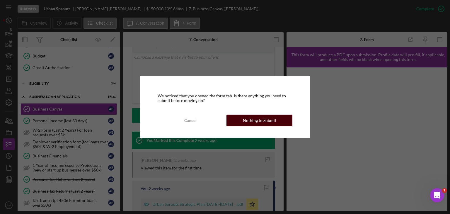
click at [270, 122] on div "Nothing to Submit" at bounding box center [259, 120] width 33 height 12
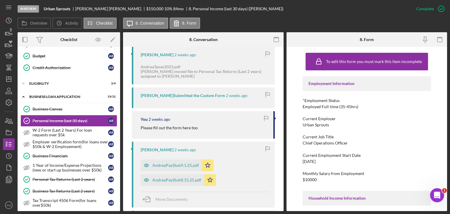
scroll to position [351, 0]
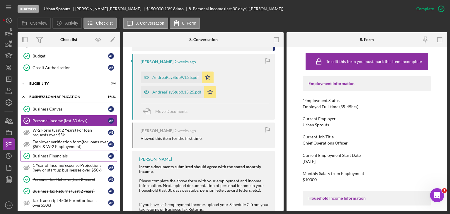
click at [48, 155] on div "Business Financials" at bounding box center [70, 155] width 76 height 5
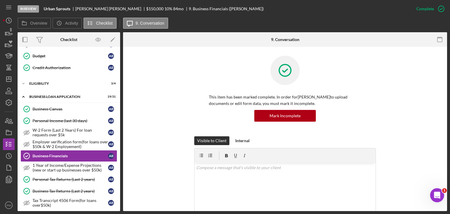
scroll to position [117, 0]
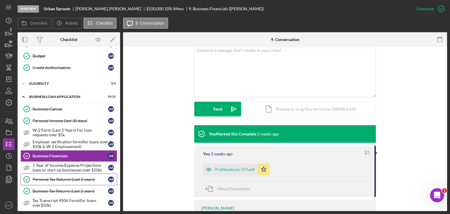
click at [60, 177] on div "Personal Tax Returns (Last 2 years)" at bounding box center [70, 179] width 76 height 5
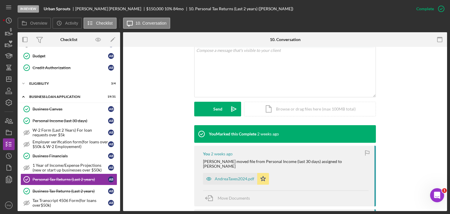
scroll to position [234, 0]
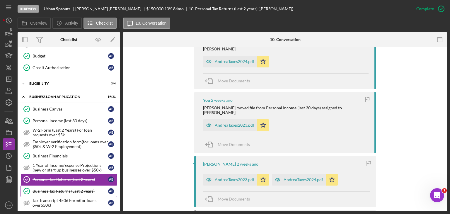
click at [60, 188] on div "Business Tax Returns (Last 2 years)" at bounding box center [70, 190] width 76 height 5
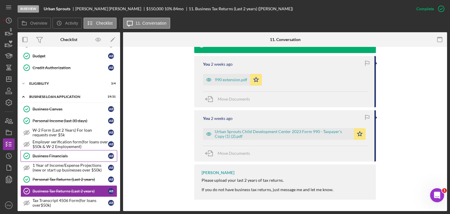
scroll to position [234, 0]
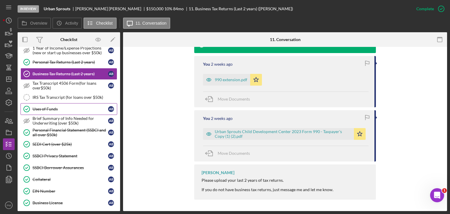
click at [54, 107] on div "Uses of Funds" at bounding box center [70, 109] width 76 height 5
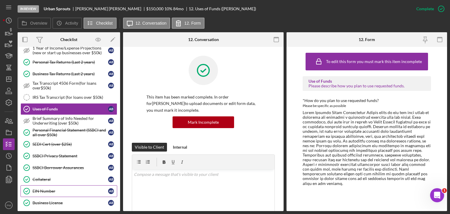
scroll to position [293, 0]
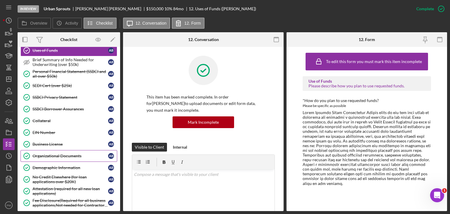
click at [51, 153] on div "Organizational Documents" at bounding box center [70, 155] width 76 height 5
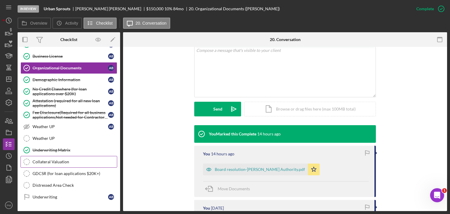
scroll to position [351, 0]
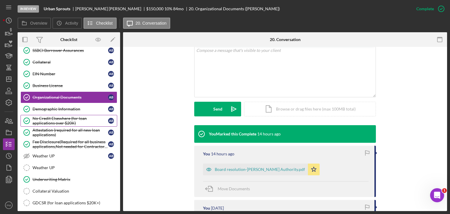
click at [66, 121] on div "No Credit Elsewhere (for loan applications over $20K)" at bounding box center [70, 120] width 76 height 9
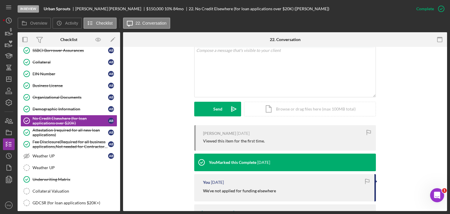
scroll to position [157, 0]
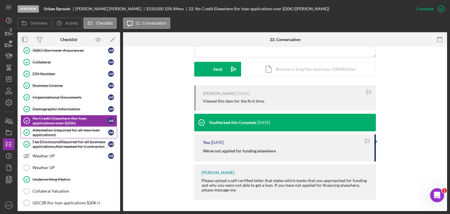
click at [68, 129] on div "Attestation (required for all new loan applications)" at bounding box center [70, 132] width 76 height 9
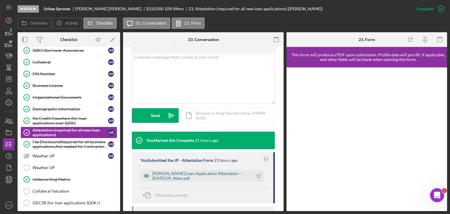
scroll to position [146, 0]
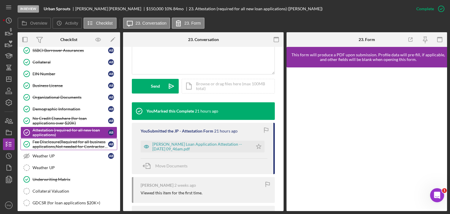
click at [85, 141] on div "Fee Disclosure(Required for all business applications,Not needed for Contractor…" at bounding box center [70, 143] width 76 height 9
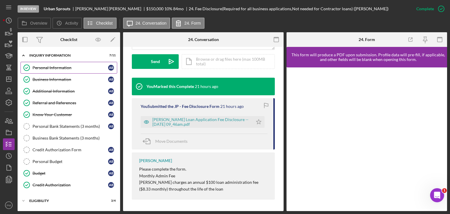
click at [79, 67] on div "Personal Information" at bounding box center [70, 67] width 76 height 5
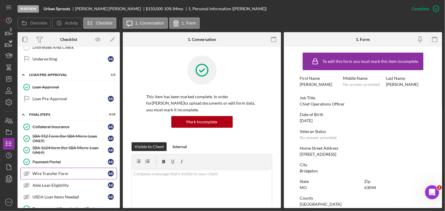
scroll to position [313, 0]
